Goal: Task Accomplishment & Management: Use online tool/utility

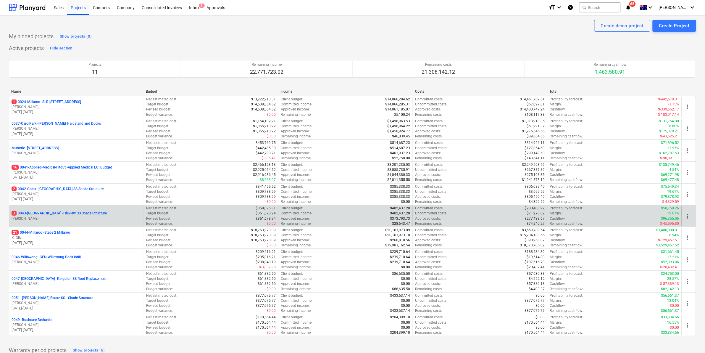
click at [59, 212] on p "3 0043-[GEOGRAPHIC_DATA] - [GEOGRAPHIC_DATA] [GEOGRAPHIC_DATA] Shade Structure" at bounding box center [59, 213] width 95 height 5
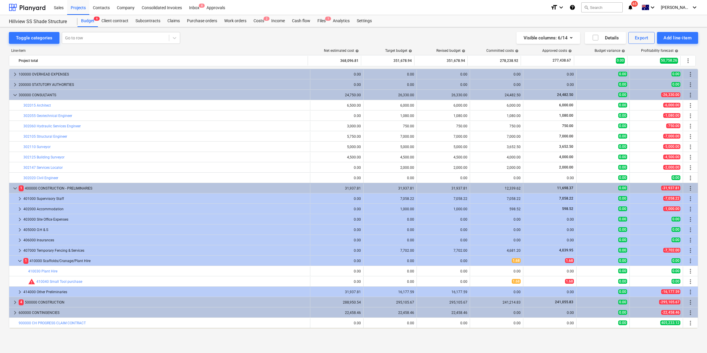
scroll to position [9, 0]
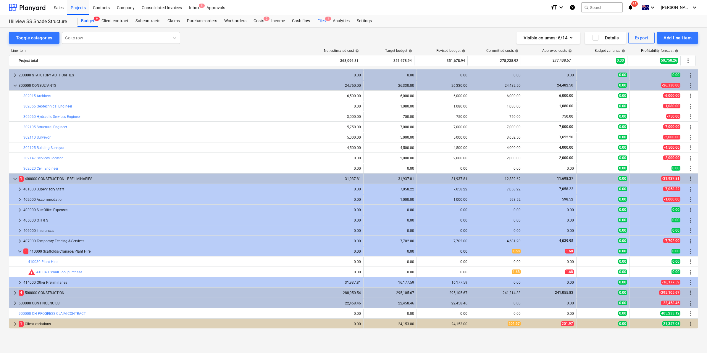
click at [323, 23] on div "Files 1" at bounding box center [321, 21] width 15 height 12
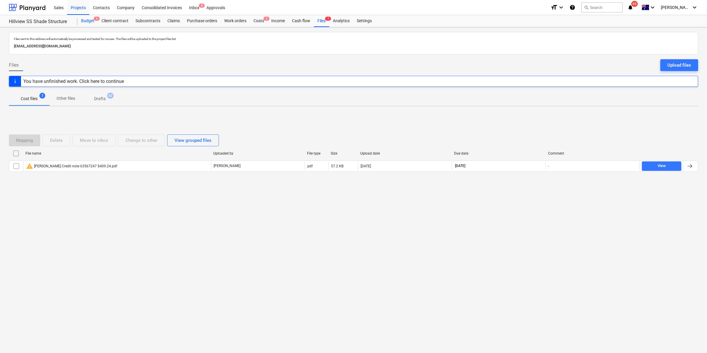
click at [88, 21] on div "Budget 6" at bounding box center [87, 21] width 20 height 12
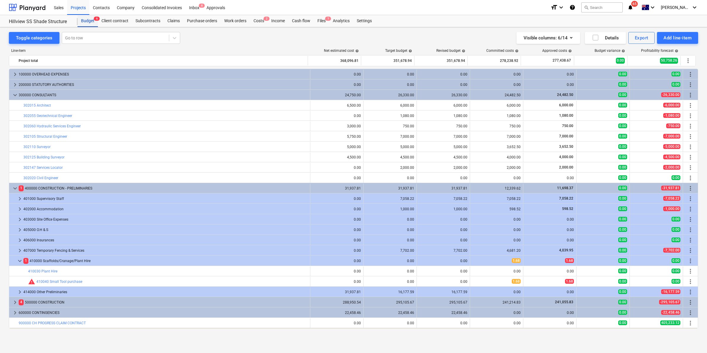
scroll to position [9, 0]
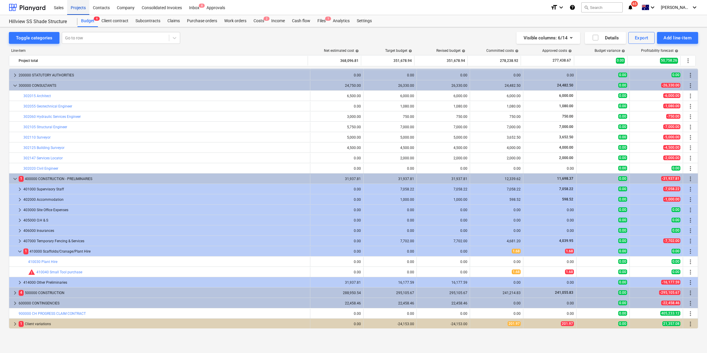
click at [83, 7] on div "Projects" at bounding box center [78, 7] width 22 height 15
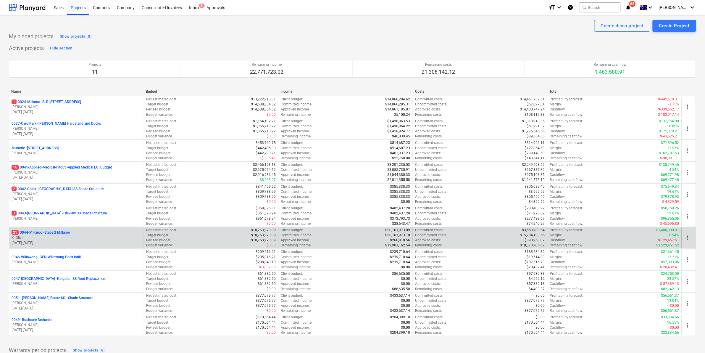
click at [42, 232] on p "21 0044-Millaroo - Stage 2 Millaroo" at bounding box center [41, 232] width 59 height 5
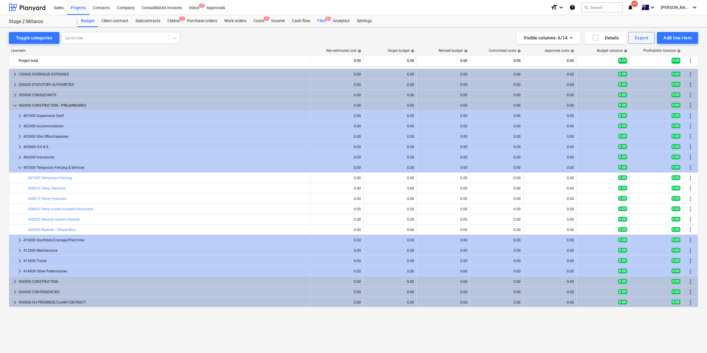
click at [323, 20] on div "Files 9+" at bounding box center [321, 21] width 15 height 12
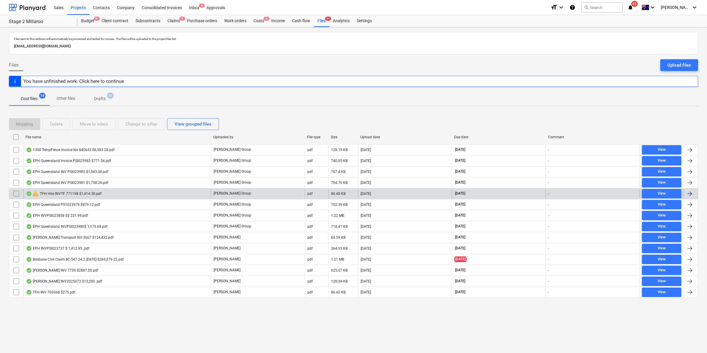
click at [72, 193] on div "warning TFH Hire INVTF 771198 $1,414.38.pdf" at bounding box center [63, 193] width 75 height 7
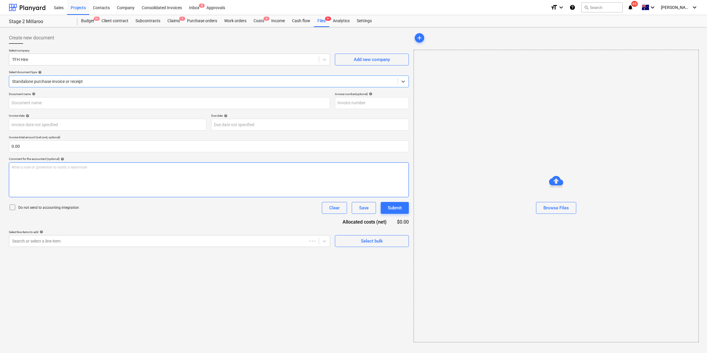
type input "771198"
type input "[DATE]"
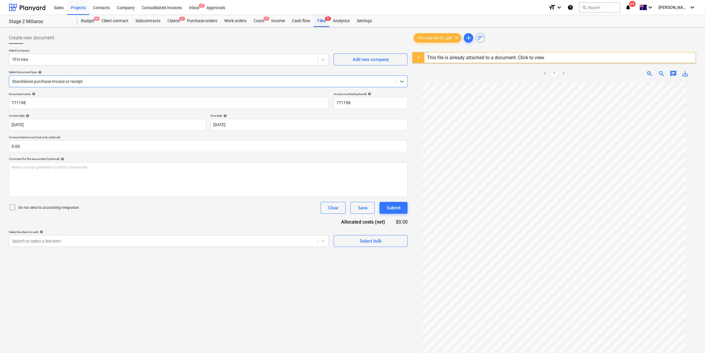
click at [320, 22] on div "Files 9+" at bounding box center [321, 21] width 15 height 12
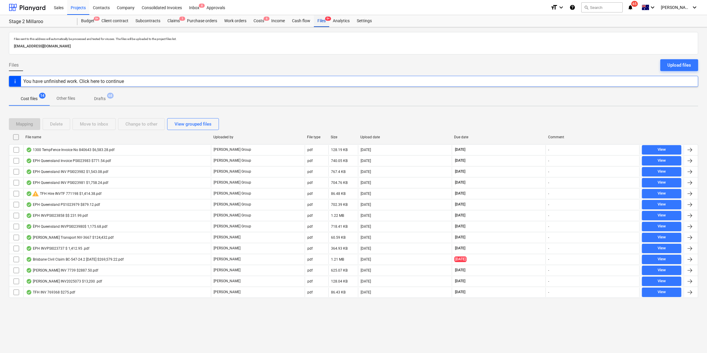
click at [324, 22] on div "Files 9+" at bounding box center [321, 21] width 15 height 12
